Goal: Task Accomplishment & Management: Manage account settings

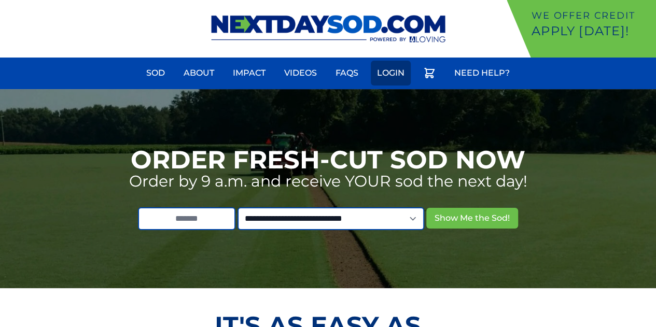
click at [391, 72] on link "Login" at bounding box center [391, 73] width 40 height 25
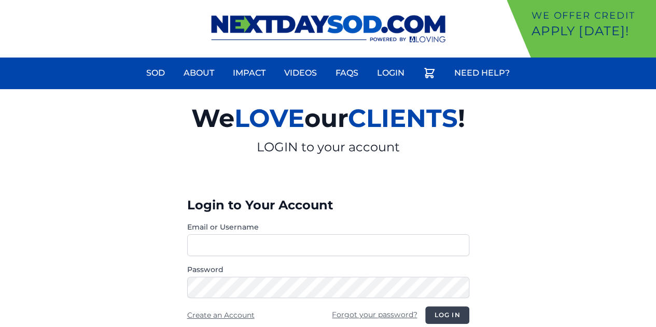
type input "**********"
click at [439, 313] on button "Log in" at bounding box center [447, 315] width 44 height 18
